Goal: Navigation & Orientation: Go to known website

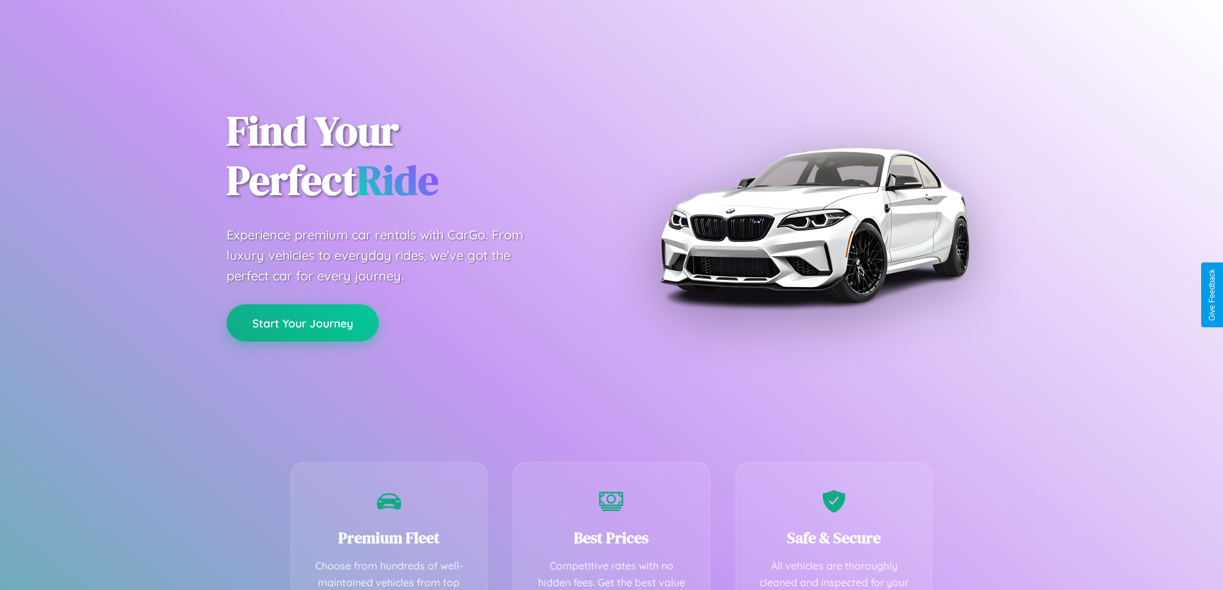
click at [302, 324] on button "Start Your Journey" at bounding box center [303, 322] width 152 height 37
click at [302, 322] on button "Start Your Journey" at bounding box center [303, 322] width 152 height 37
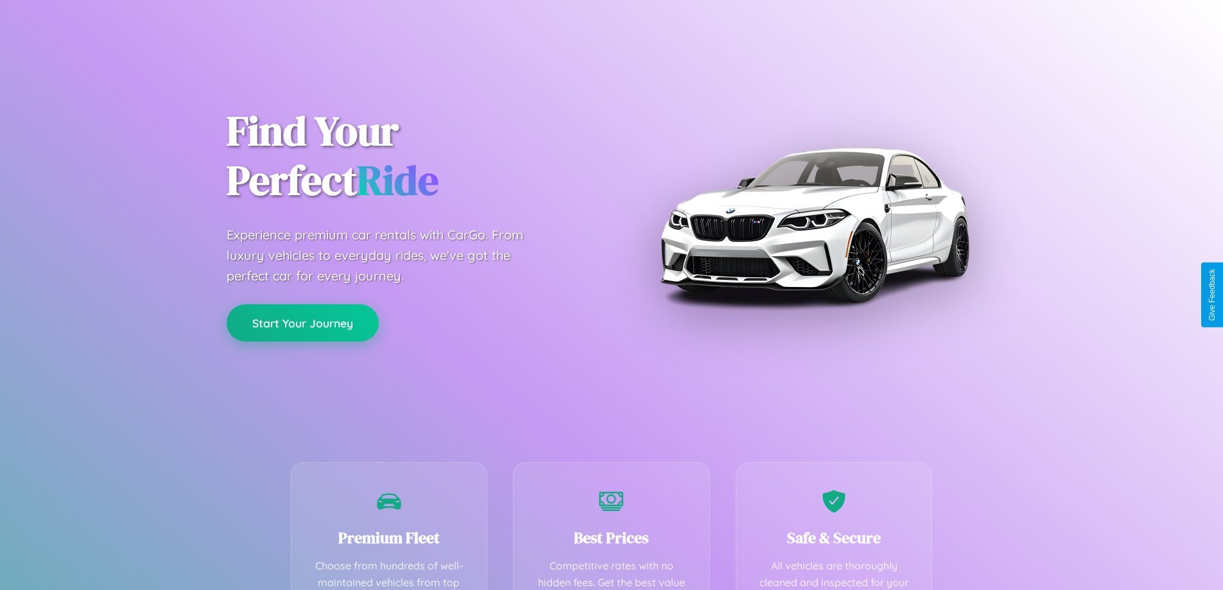
click at [302, 322] on button "Start Your Journey" at bounding box center [303, 322] width 152 height 37
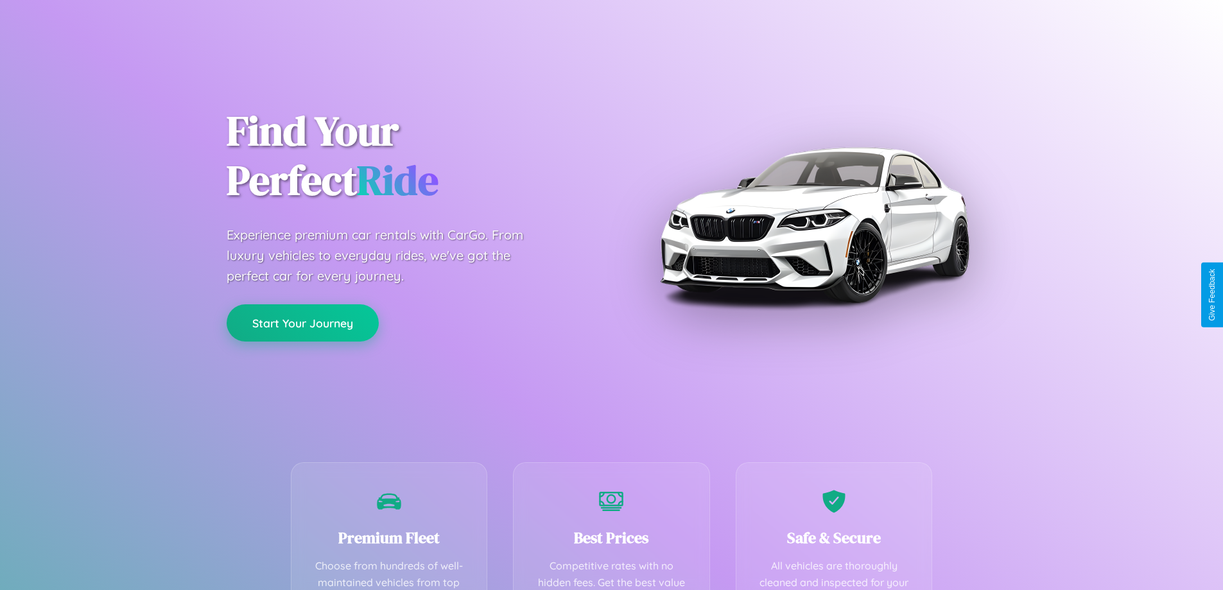
click at [302, 322] on button "Start Your Journey" at bounding box center [303, 322] width 152 height 37
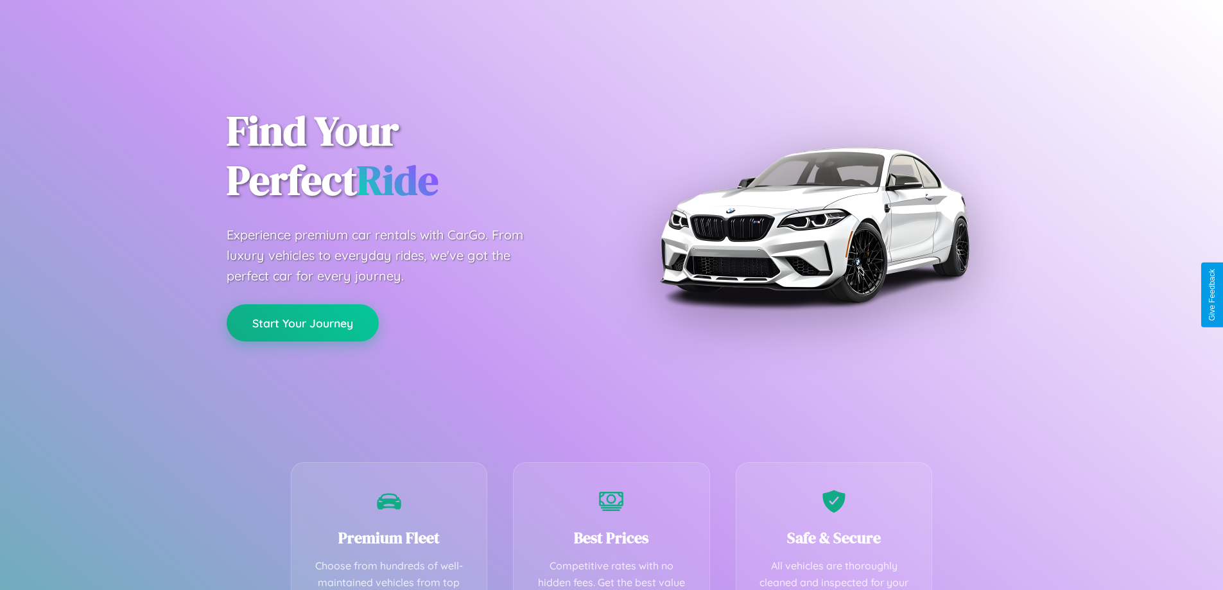
click at [302, 322] on button "Start Your Journey" at bounding box center [303, 322] width 152 height 37
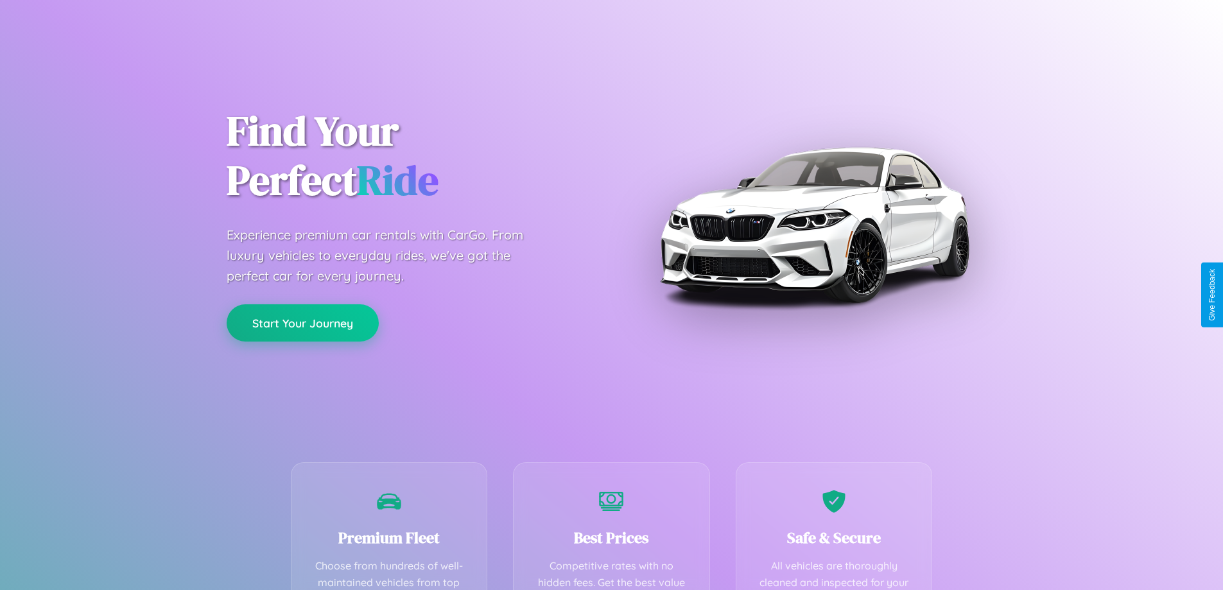
click at [302, 322] on button "Start Your Journey" at bounding box center [303, 322] width 152 height 37
